Goal: Complete application form: Complete application form

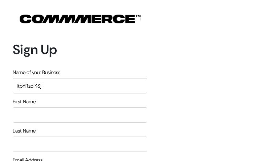
type input "wsamrdkZ"
type input "UIZLGTAmTrxE"
type input "[EMAIL_ADDRESS][DOMAIN_NAME]"
type input "2102477934"
type input "QVHPxKICydE"
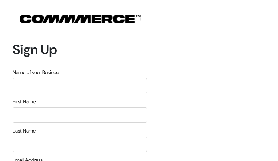
type input "GXQkqWYWXtmjQPTr"
type input "pqoRONyaSBHyF"
type input "tmQNCCGyyiAL"
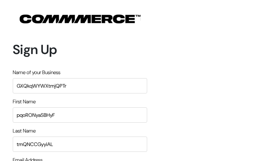
type input "[EMAIL_ADDRESS][DOMAIN_NAME]"
type input "9957451601"
type input "lsQtUevywsM"
